Goal: Obtain resource: Download file/media

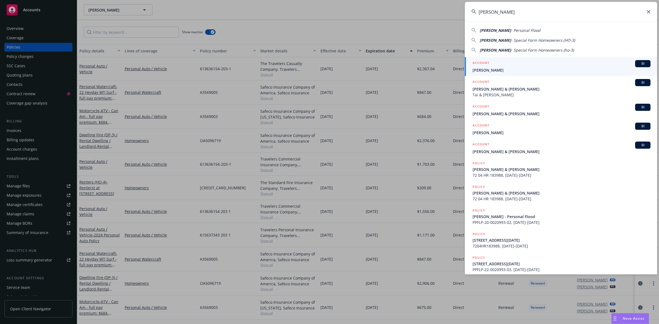
type input "[PERSON_NAME]"
click at [490, 68] on span "[PERSON_NAME]" at bounding box center [562, 70] width 178 height 6
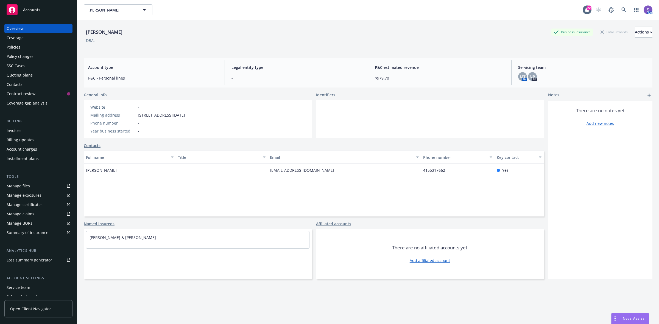
click at [25, 185] on div "Manage files" at bounding box center [18, 186] width 23 height 9
click at [9, 47] on div "Policies" at bounding box center [14, 47] width 14 height 9
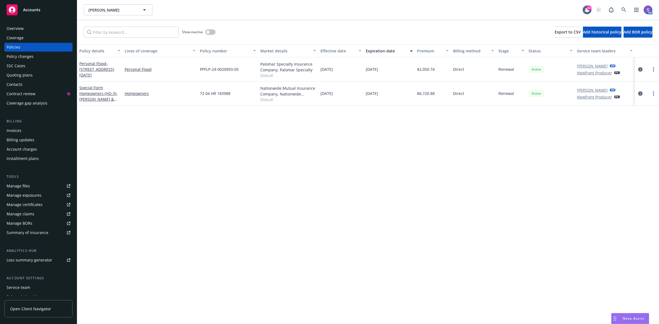
click at [288, 167] on div "Policy details Lines of coverage Policy number Market details Effective date Ex…" at bounding box center [368, 184] width 582 height 280
click at [21, 28] on div "Overview" at bounding box center [15, 28] width 17 height 9
